Goal: Obtain resource: Download file/media

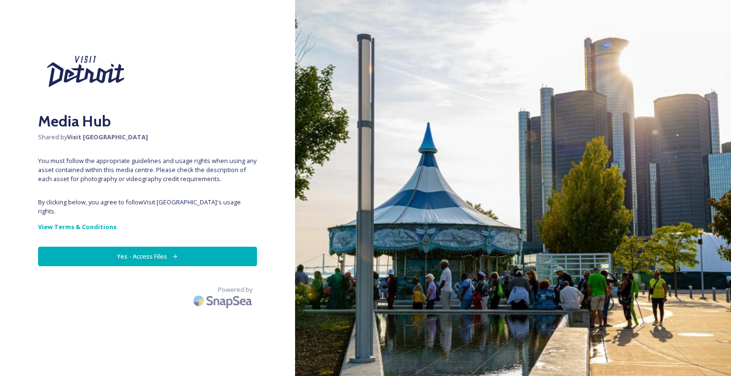
click at [128, 247] on button "Yes - Access Files" at bounding box center [147, 257] width 219 height 20
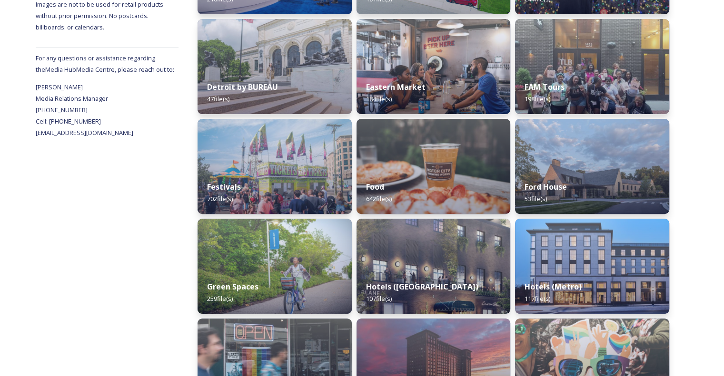
scroll to position [381, 0]
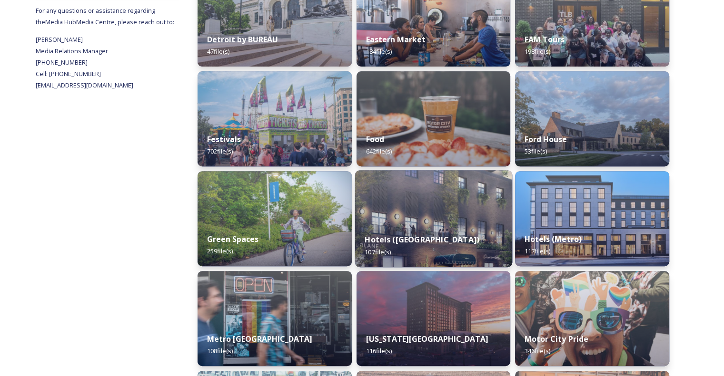
click at [404, 219] on img at bounding box center [433, 218] width 157 height 97
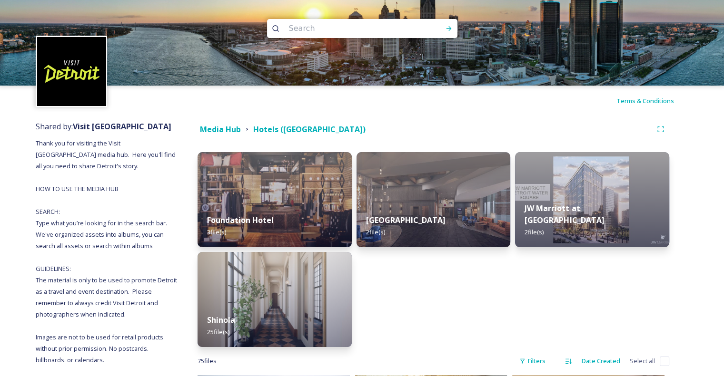
scroll to position [48, 0]
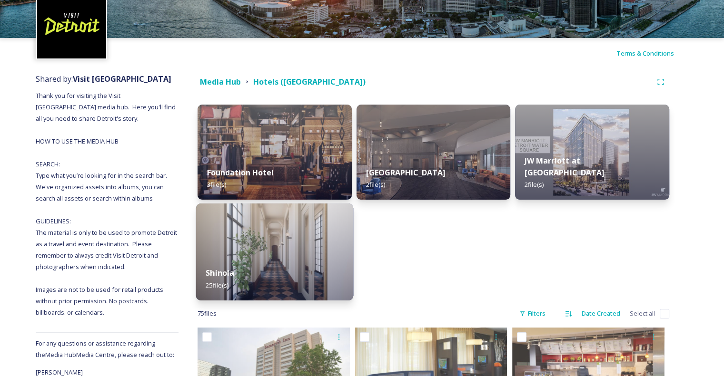
click at [221, 259] on div "Shinola 25 file(s)" at bounding box center [274, 278] width 157 height 43
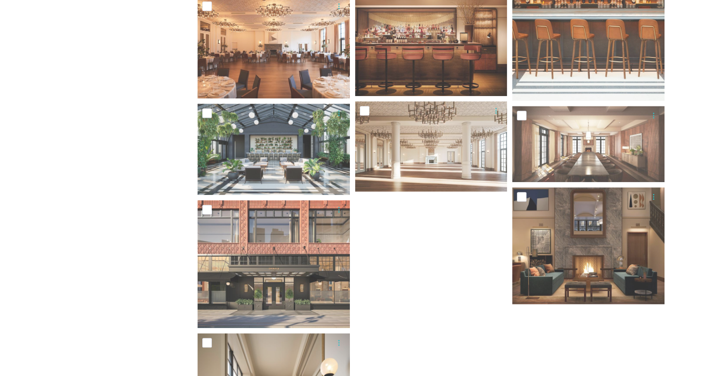
scroll to position [857, 0]
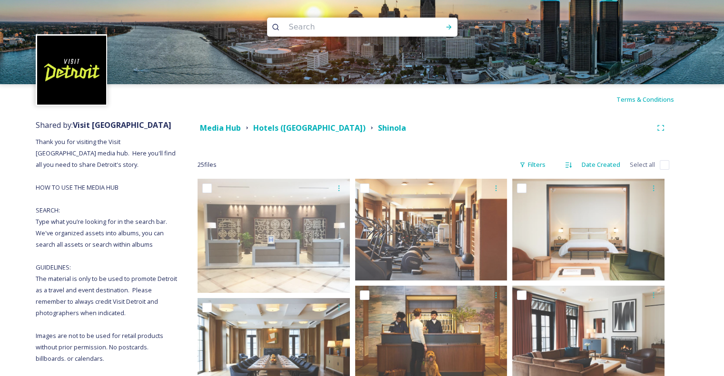
scroll to position [0, 0]
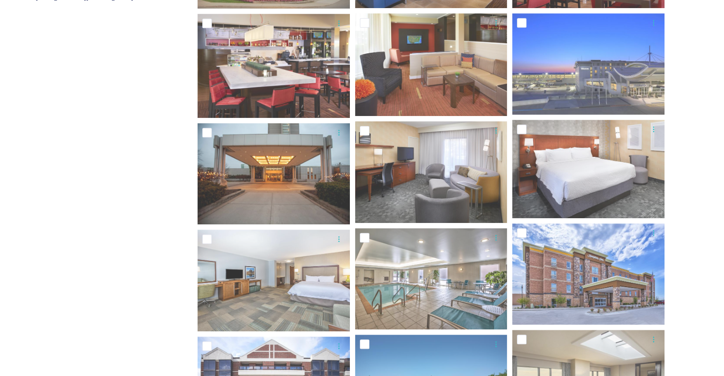
scroll to position [45, 0]
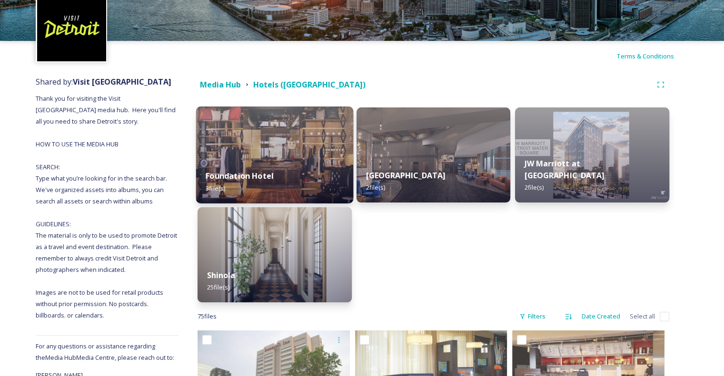
click at [293, 153] on img at bounding box center [274, 155] width 157 height 97
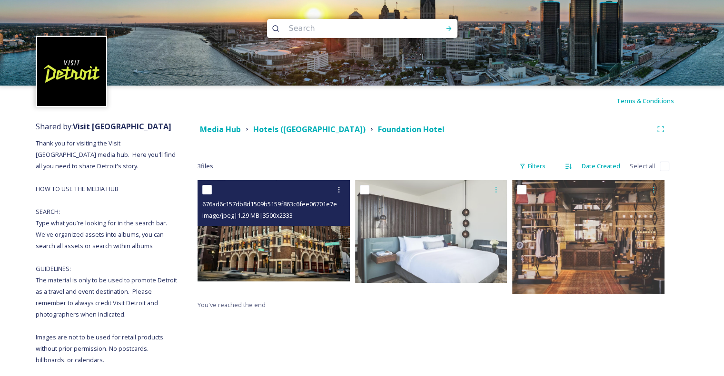
click at [282, 252] on img at bounding box center [273, 230] width 152 height 101
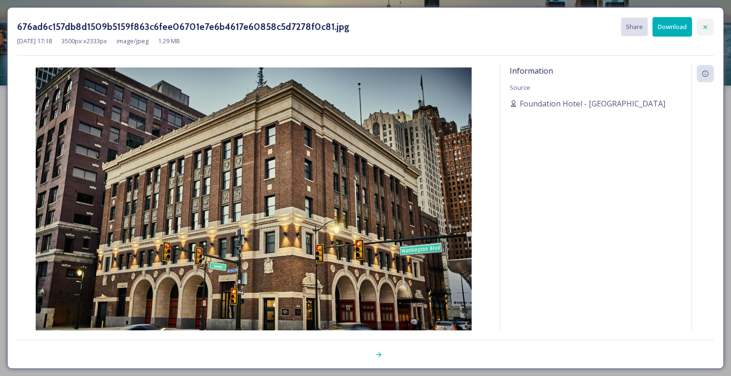
click at [701, 32] on div at bounding box center [705, 27] width 17 height 17
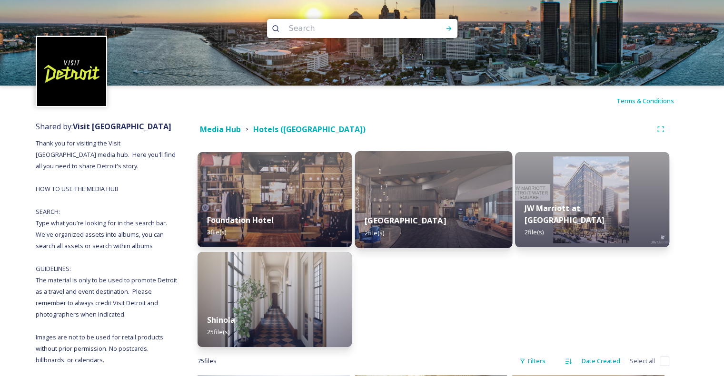
click at [445, 198] on img at bounding box center [433, 199] width 157 height 97
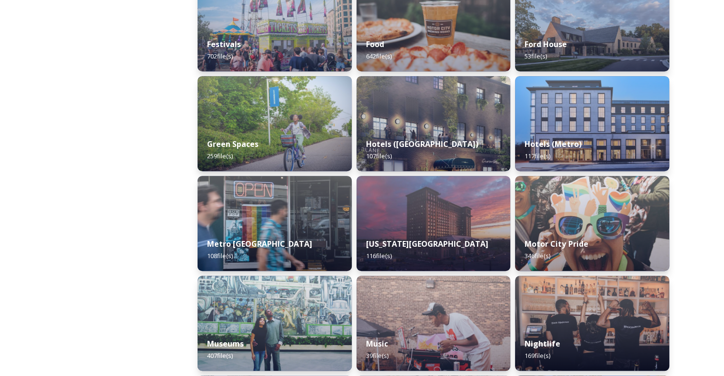
scroll to position [523, 0]
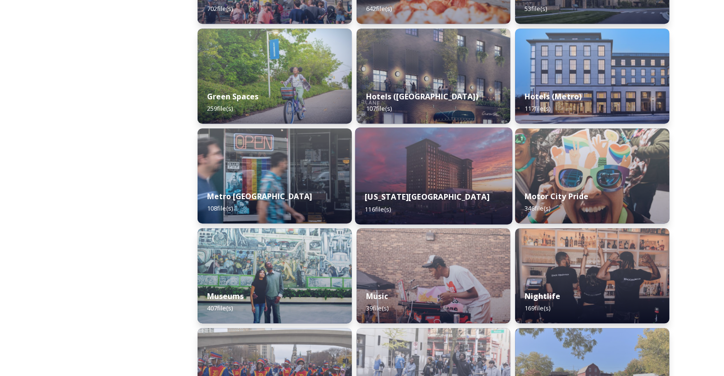
click at [444, 150] on img at bounding box center [433, 176] width 157 height 97
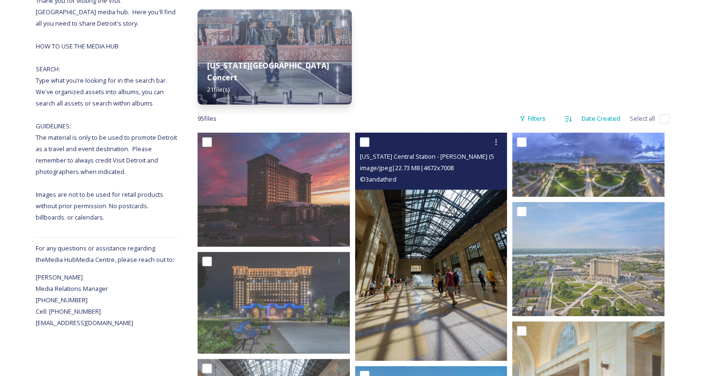
scroll to position [286, 0]
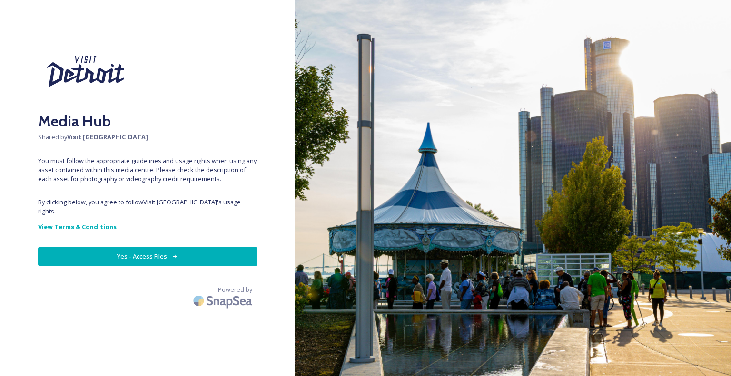
click at [126, 250] on button "Yes - Access Files" at bounding box center [147, 257] width 219 height 20
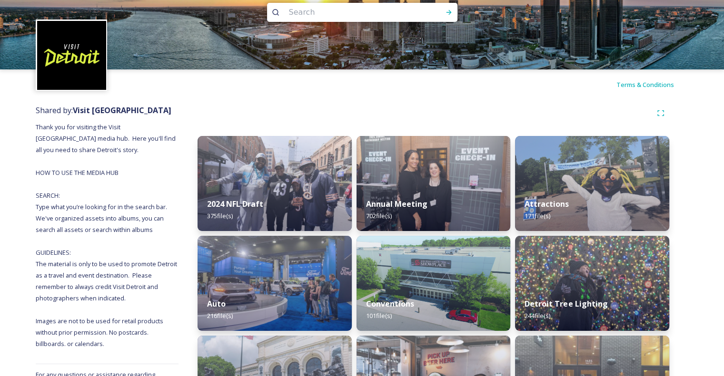
scroll to position [48, 0]
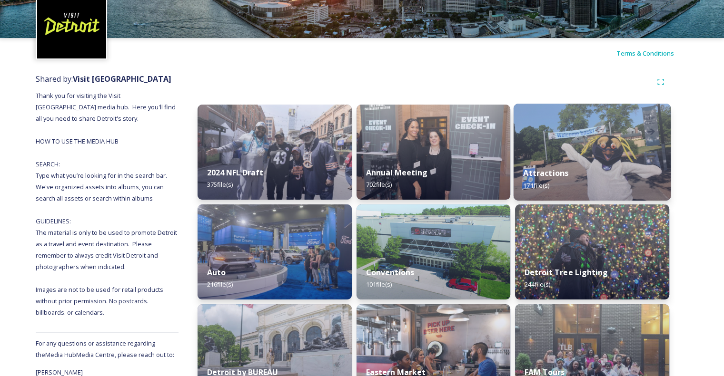
click at [634, 174] on div "Attractions 171 file(s)" at bounding box center [591, 179] width 157 height 43
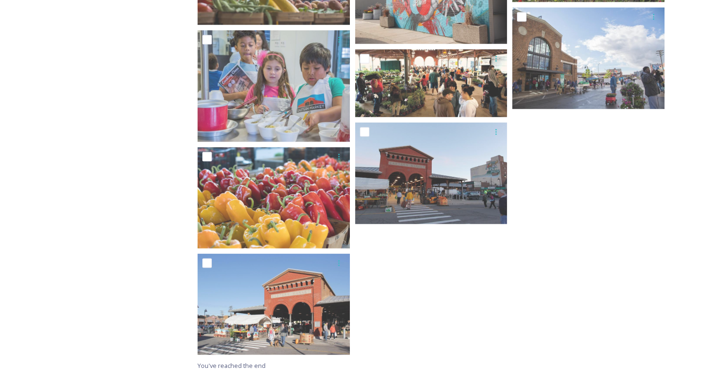
scroll to position [1651, 0]
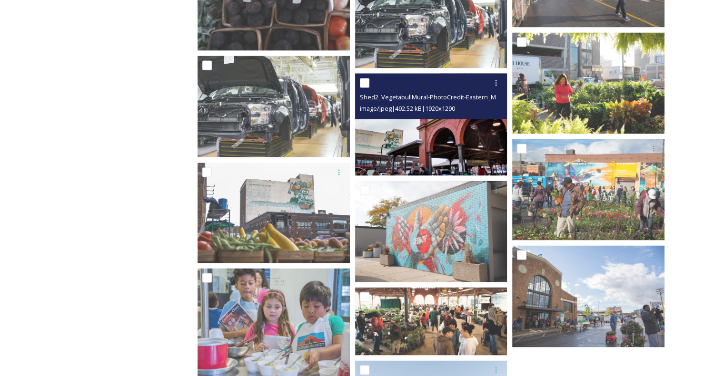
click at [417, 140] on img at bounding box center [431, 124] width 152 height 102
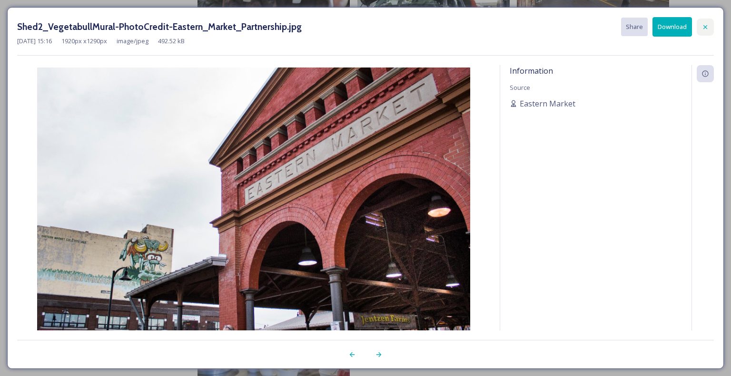
click at [701, 28] on icon at bounding box center [705, 27] width 8 height 8
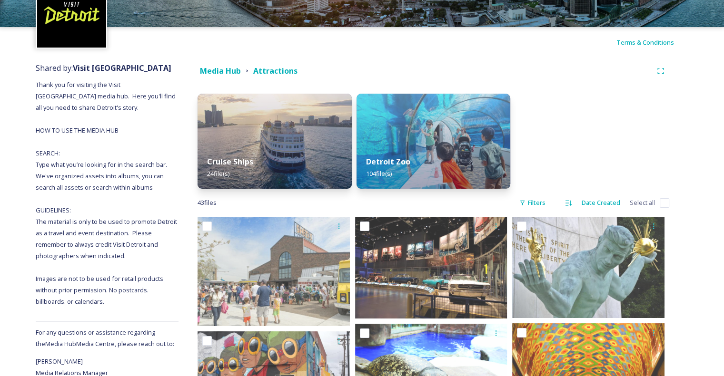
scroll to position [0, 0]
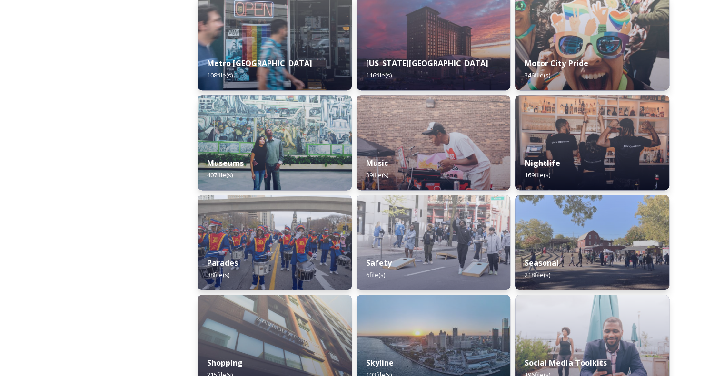
scroll to position [666, 0]
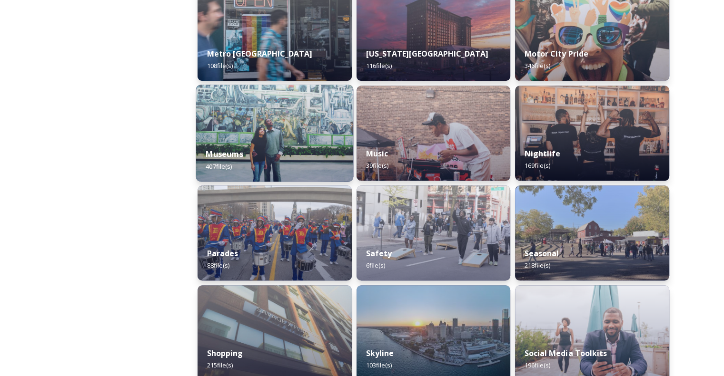
click at [236, 105] on img at bounding box center [274, 133] width 157 height 97
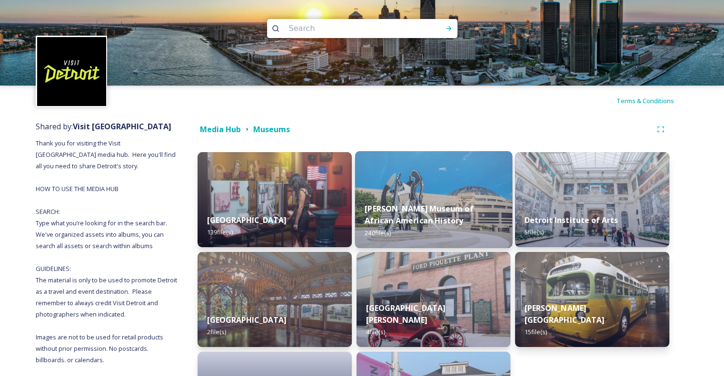
click at [457, 202] on div "Charles H. Wright Museum of African American History 240 file(s)" at bounding box center [433, 220] width 157 height 55
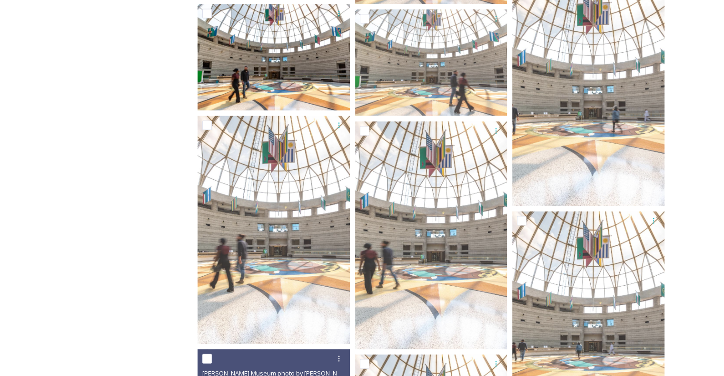
scroll to position [1856, 0]
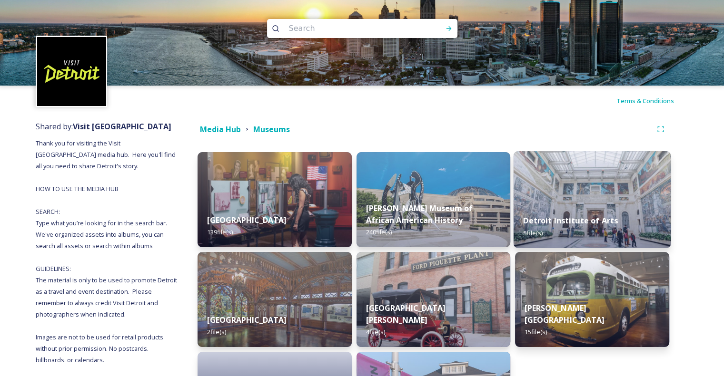
click at [574, 189] on img at bounding box center [591, 199] width 157 height 97
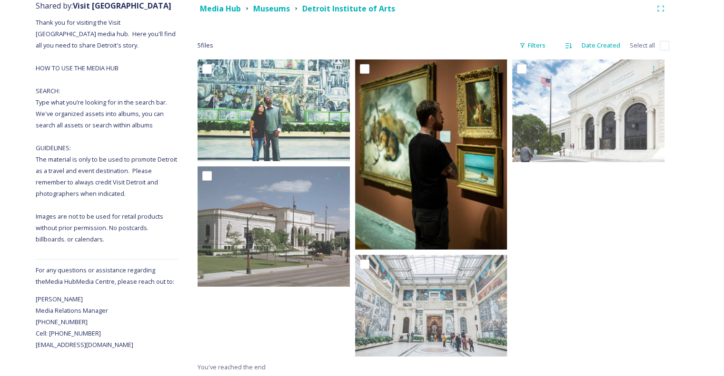
scroll to position [122, 0]
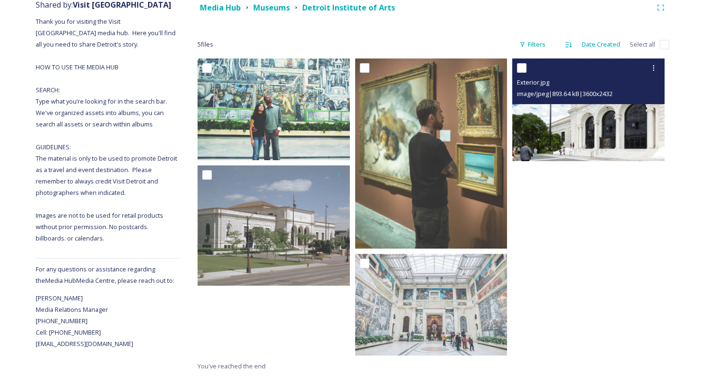
click at [595, 124] on img at bounding box center [588, 110] width 152 height 103
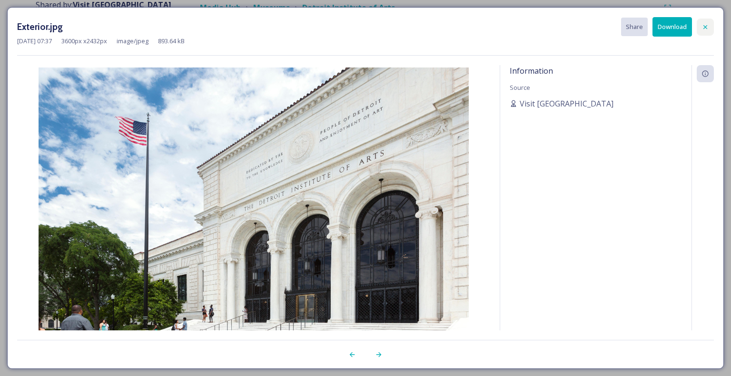
click at [709, 25] on icon at bounding box center [705, 27] width 8 height 8
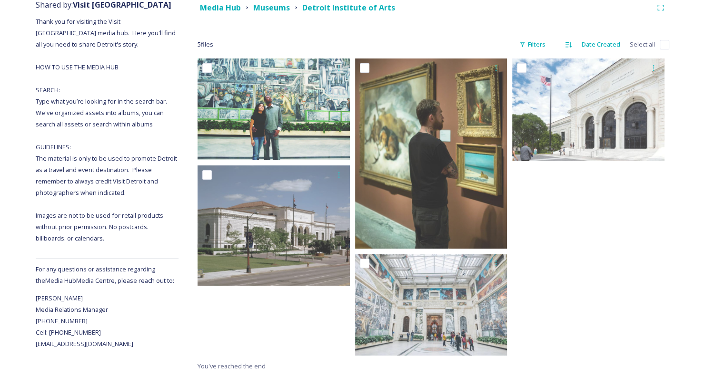
click at [557, 336] on div at bounding box center [590, 210] width 157 height 302
